Goal: Task Accomplishment & Management: Use online tool/utility

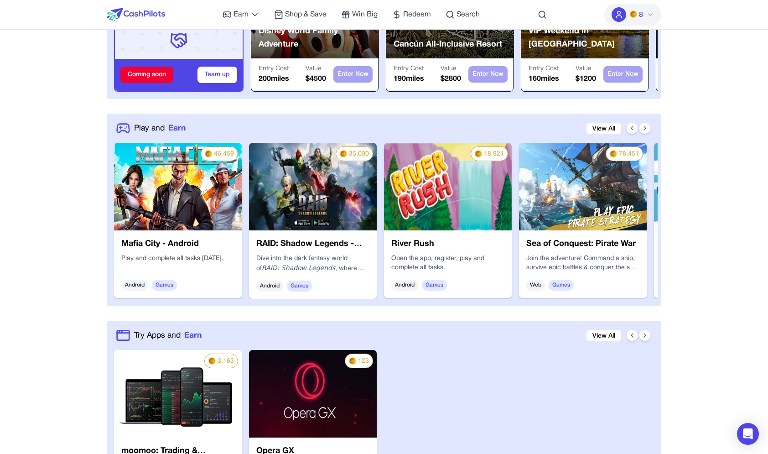
scroll to position [499, 0]
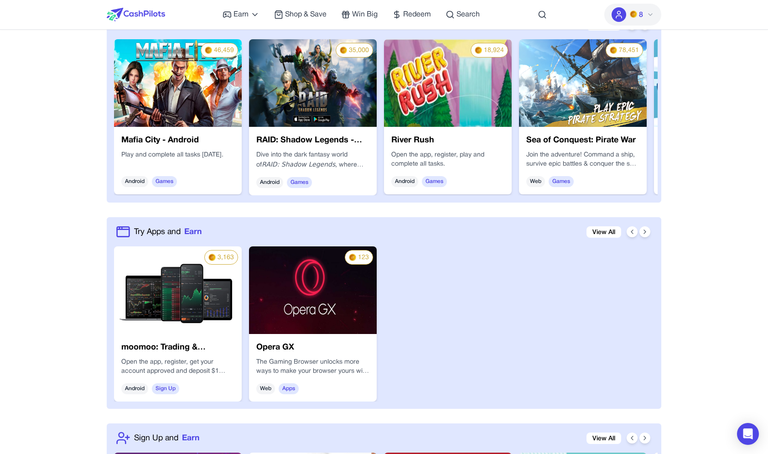
click at [316, 292] on img at bounding box center [313, 290] width 128 height 88
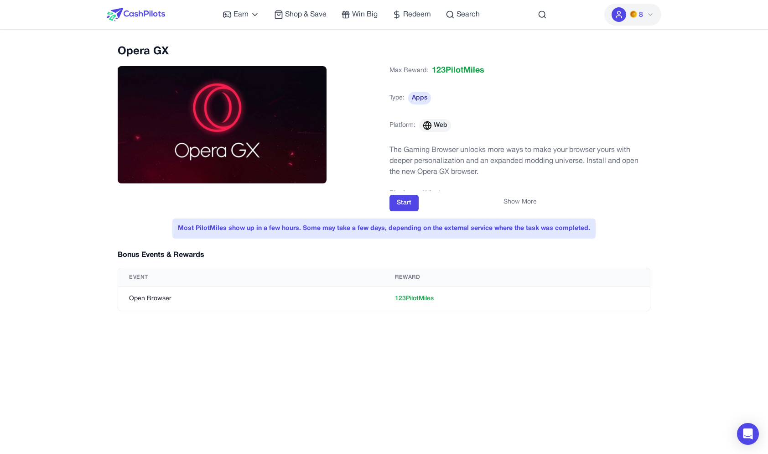
click at [539, 206] on div "Start" at bounding box center [520, 203] width 261 height 16
click at [530, 205] on button "Show More" at bounding box center [520, 202] width 33 height 9
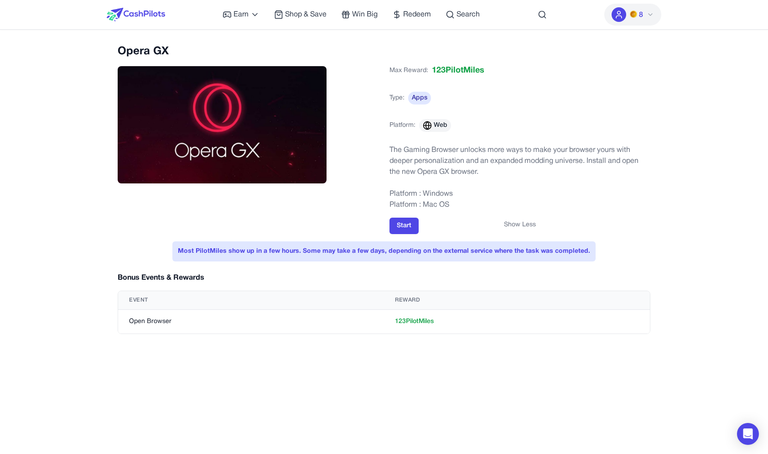
click at [516, 223] on button "Show Less" at bounding box center [520, 224] width 32 height 9
